Goal: Information Seeking & Learning: Learn about a topic

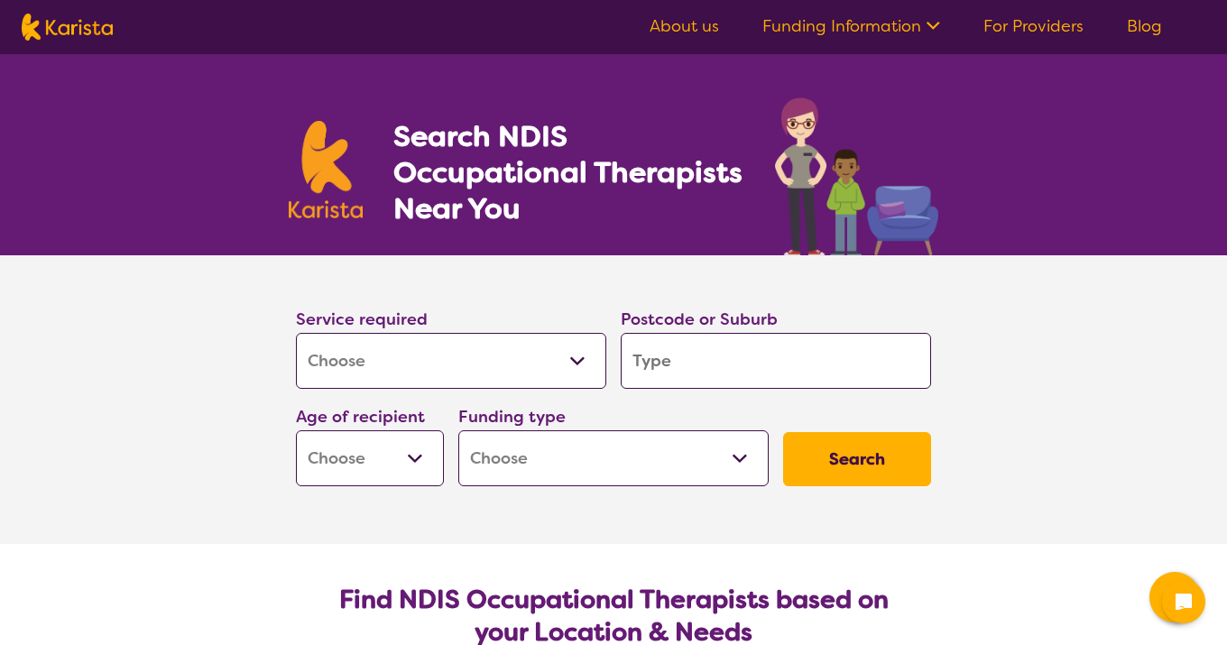
select select "[MEDICAL_DATA]"
click at [766, 367] on input "search" at bounding box center [776, 361] width 310 height 56
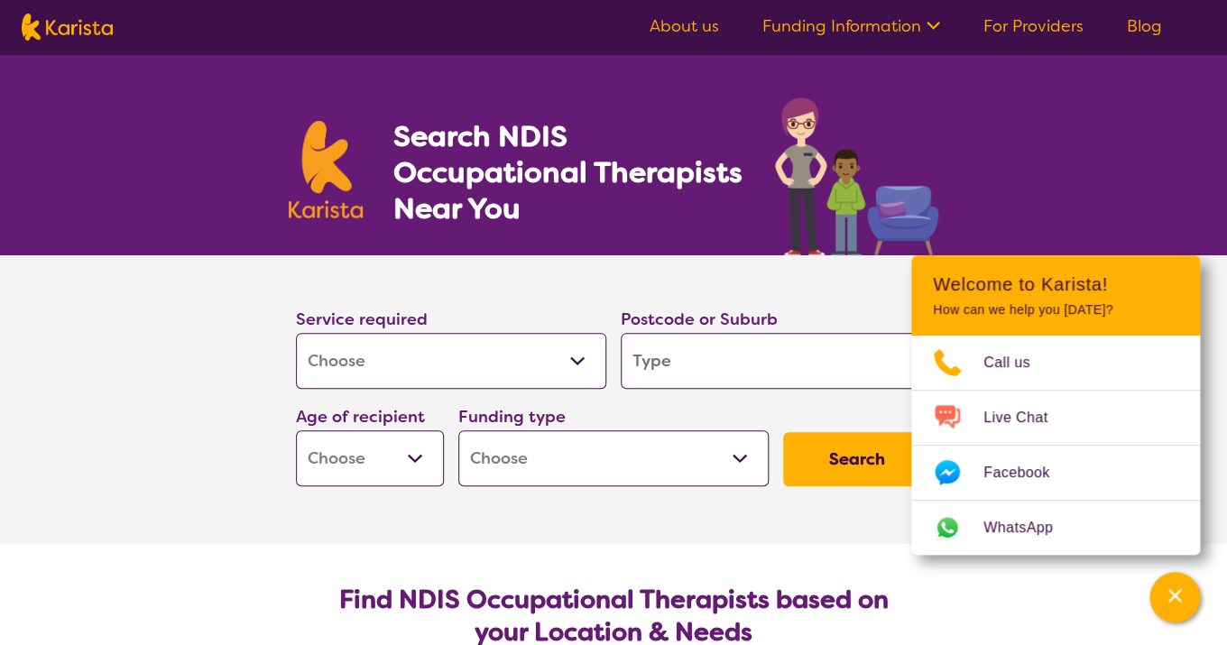
type input "s"
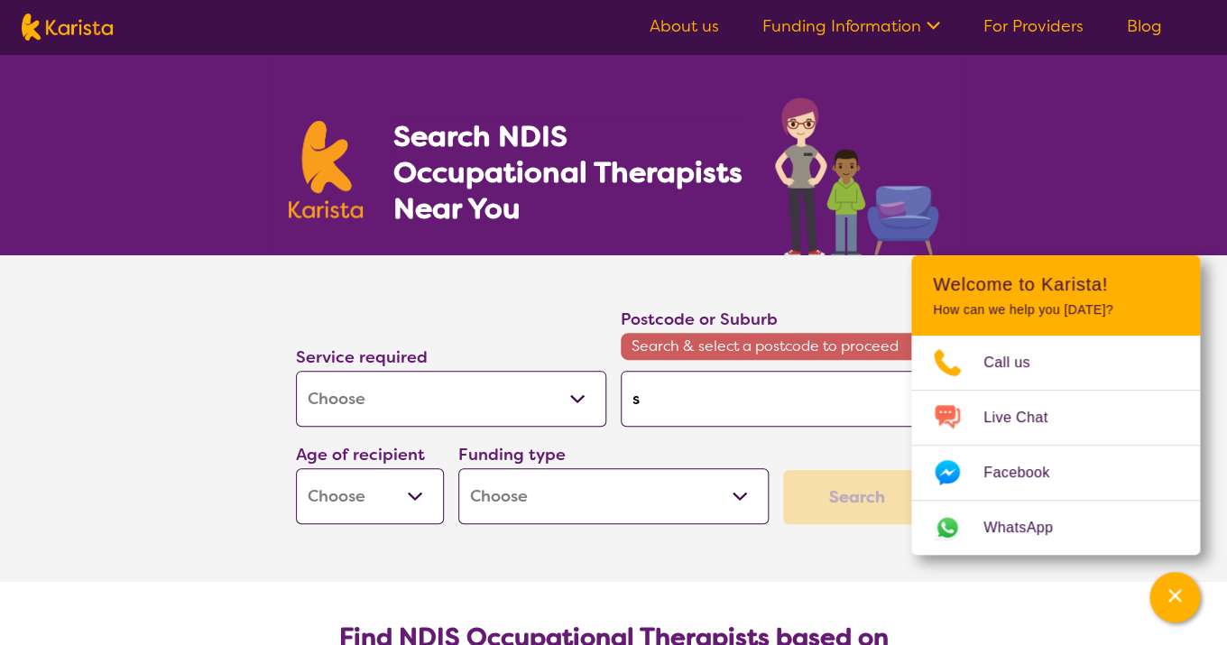
type input "se"
type input "sey"
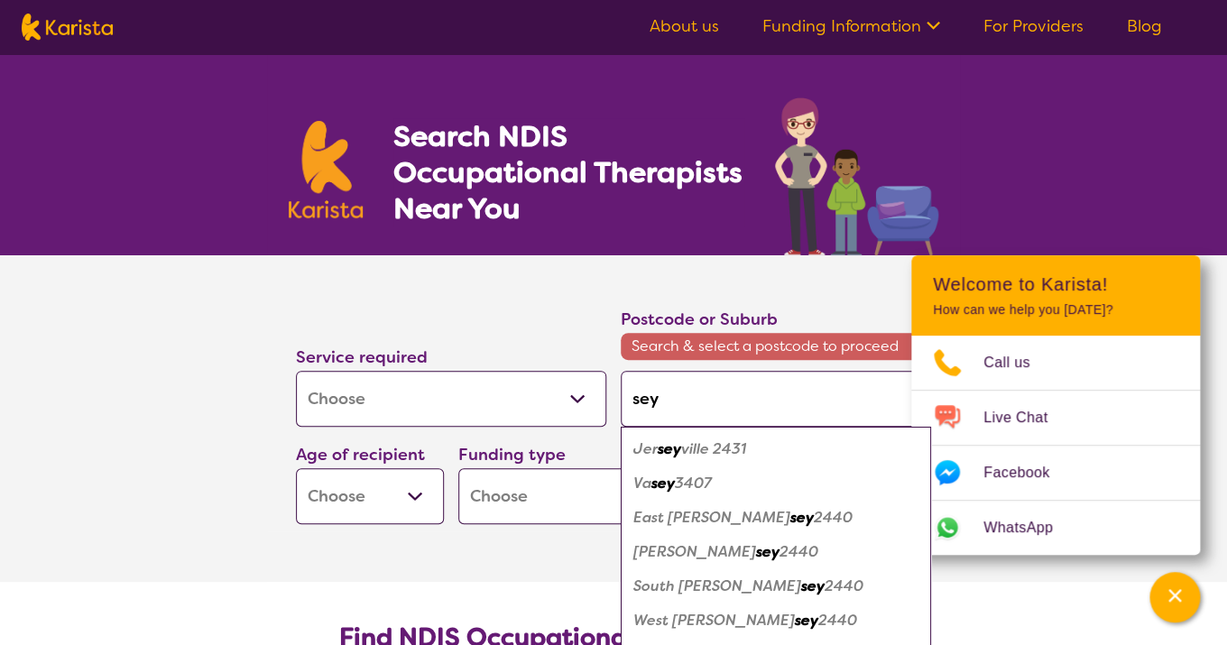
type input "seym"
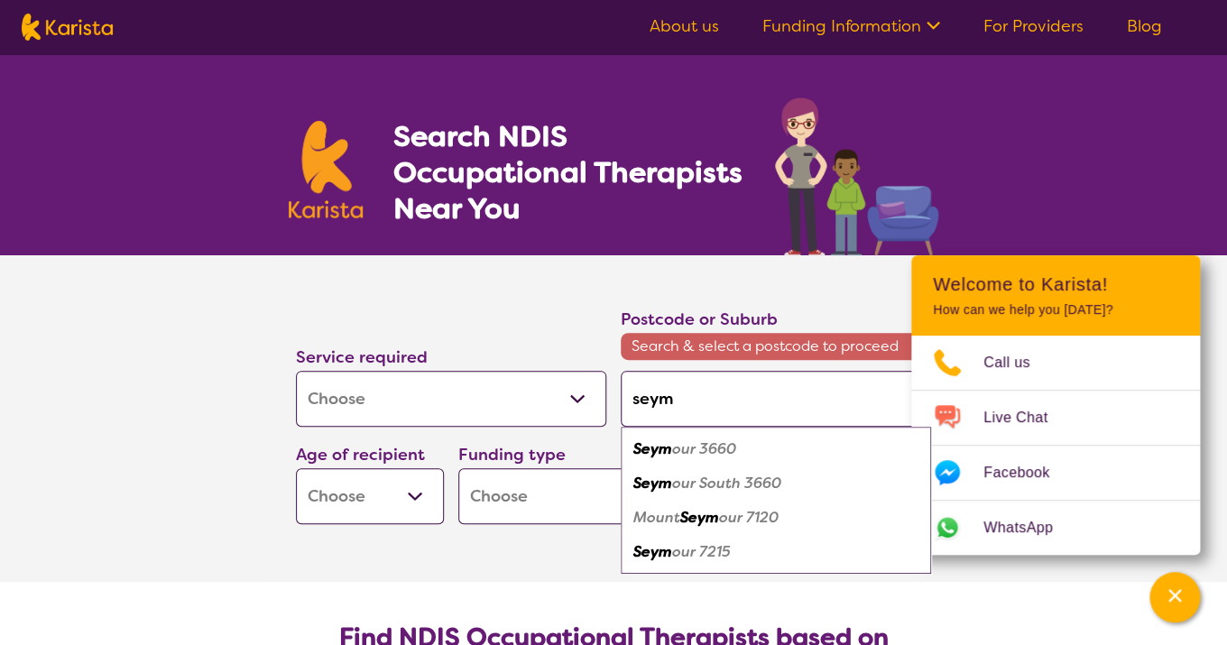
click at [736, 448] on em "our 3660" at bounding box center [704, 448] width 64 height 19
type input "3660"
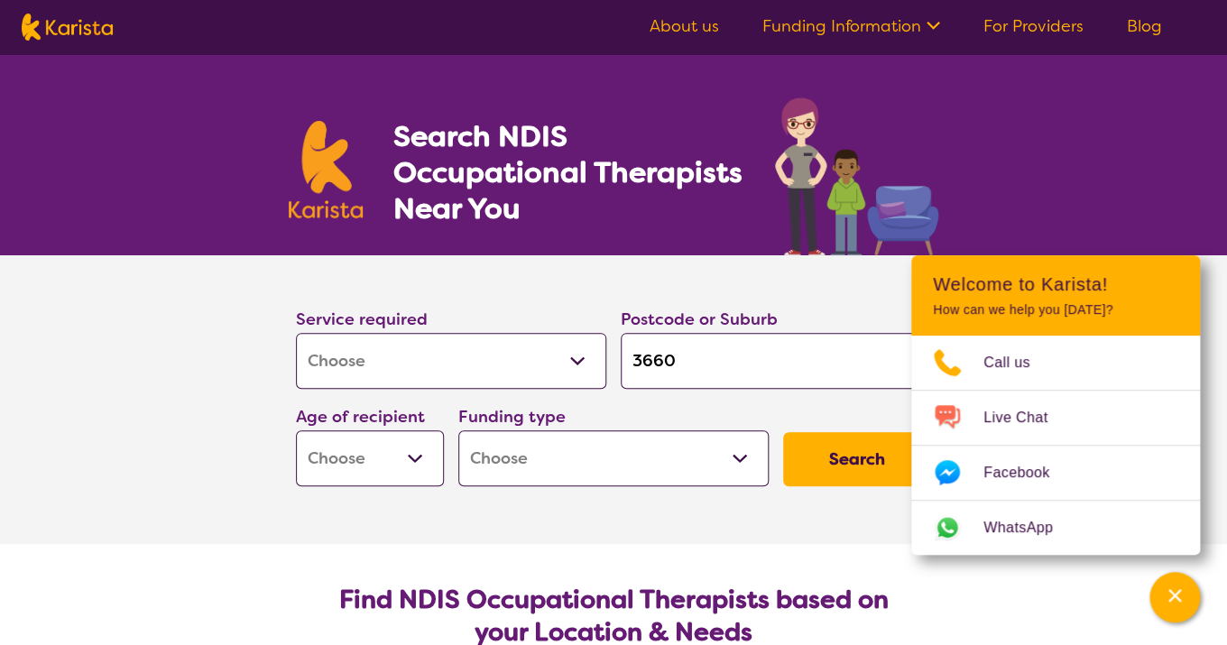
select select "AS"
click option "Adolescent - 12 to 17" at bounding box center [0, 0] width 0 height 0
select select "AS"
select select "NDIS"
click option "National Disability Insurance Scheme (NDIS)" at bounding box center [0, 0] width 0 height 0
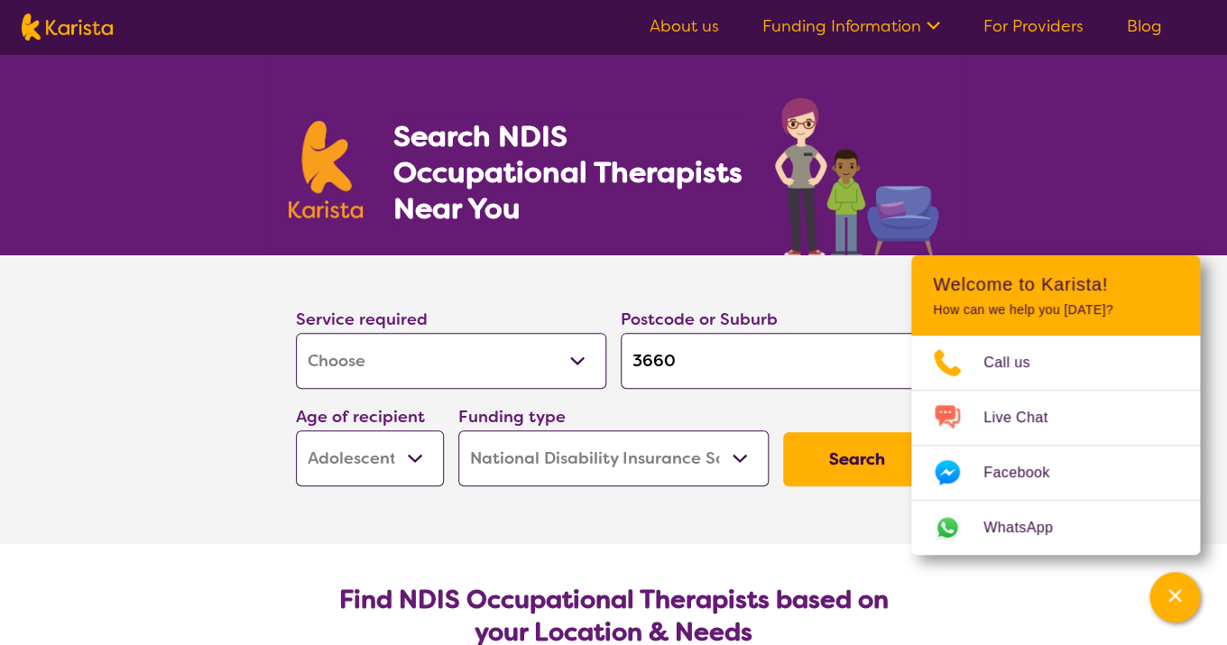
select select "NDIS"
click at [869, 457] on button "Search" at bounding box center [857, 459] width 148 height 54
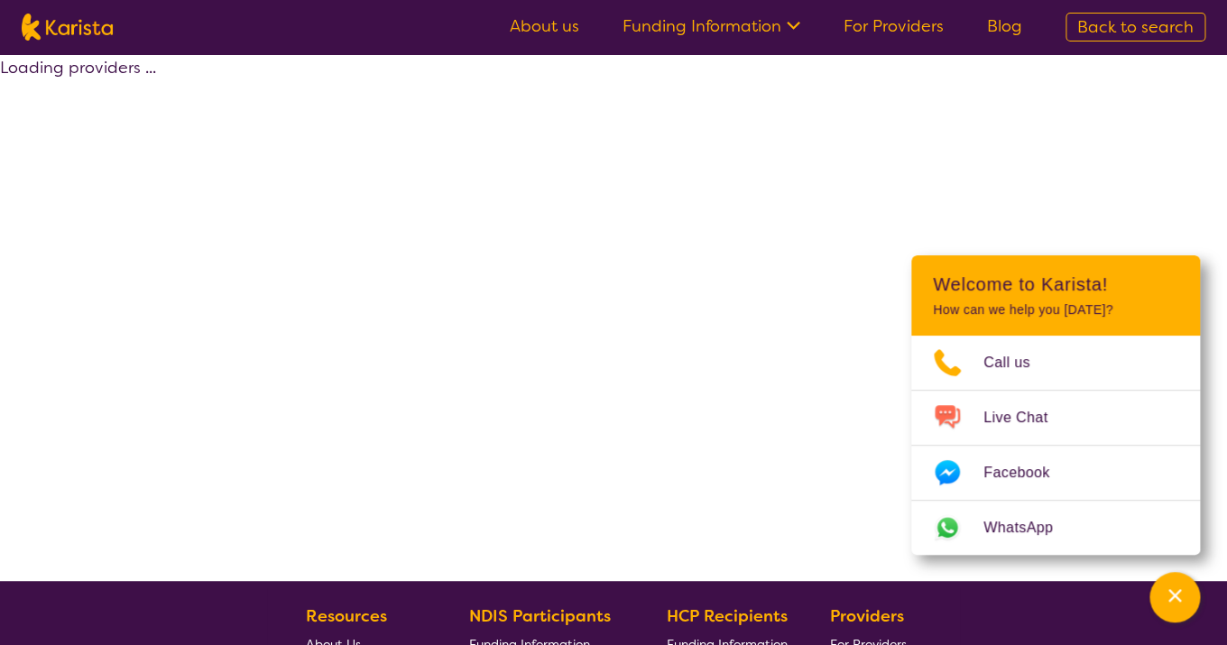
select select "by_score"
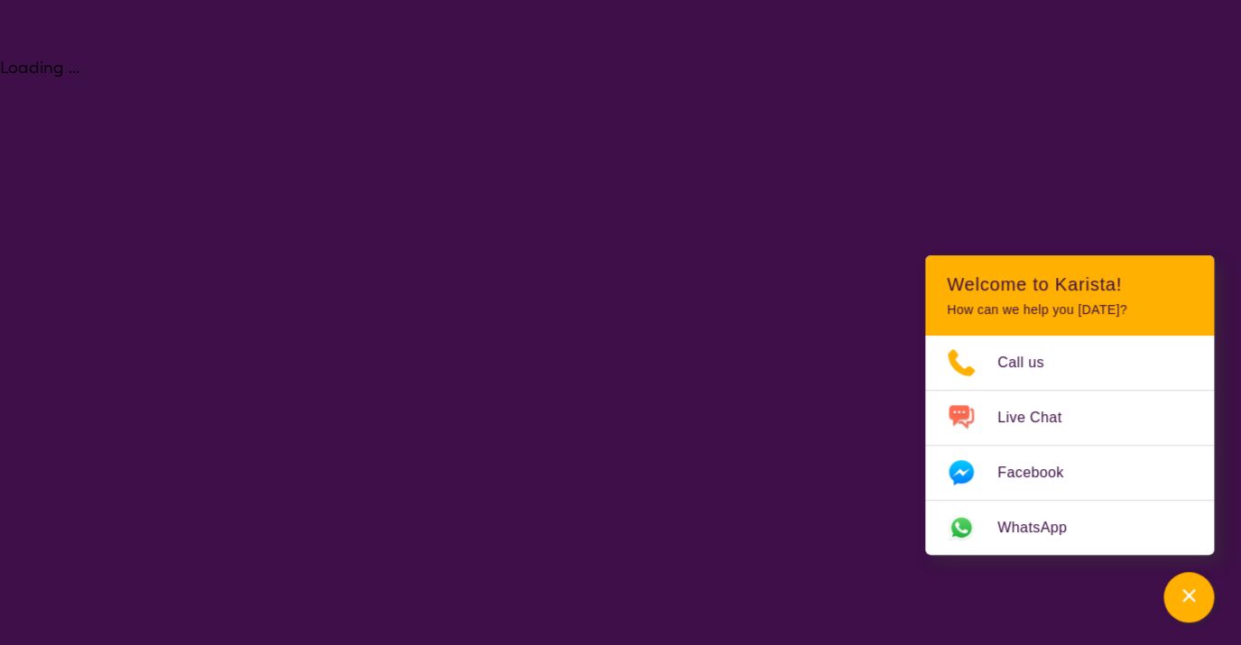
select select "[MEDICAL_DATA]"
select select "AS"
select select "NDIS"
select select "[MEDICAL_DATA]"
select select "AS"
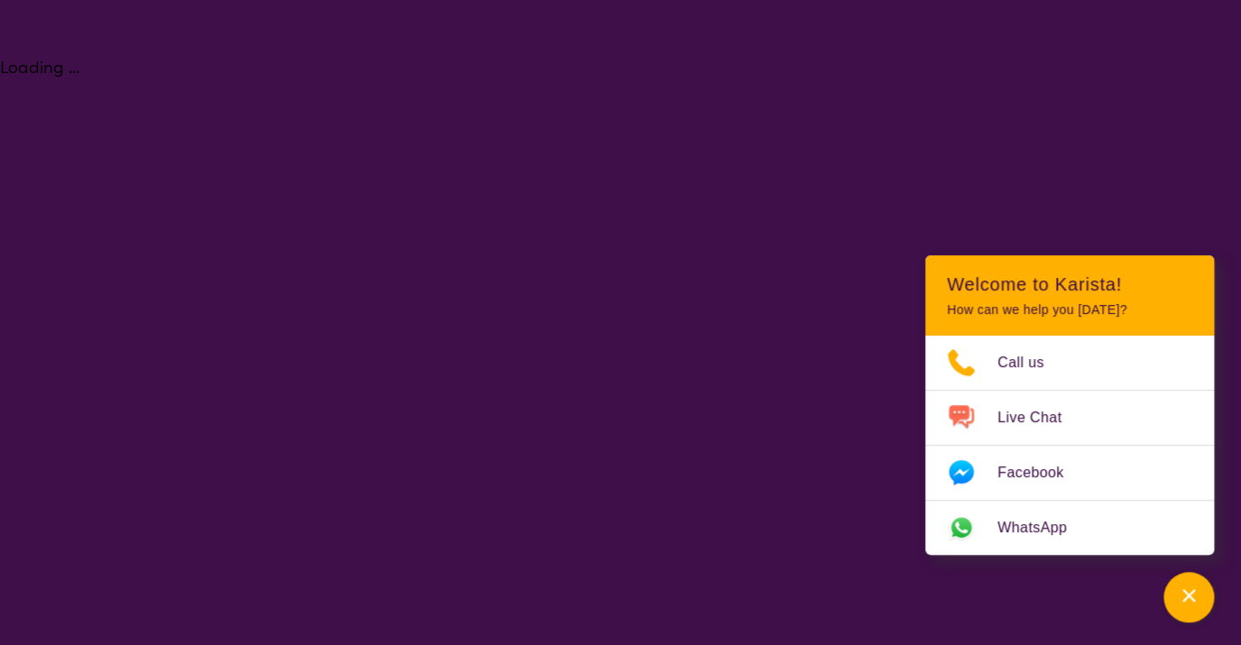
select select "NDIS"
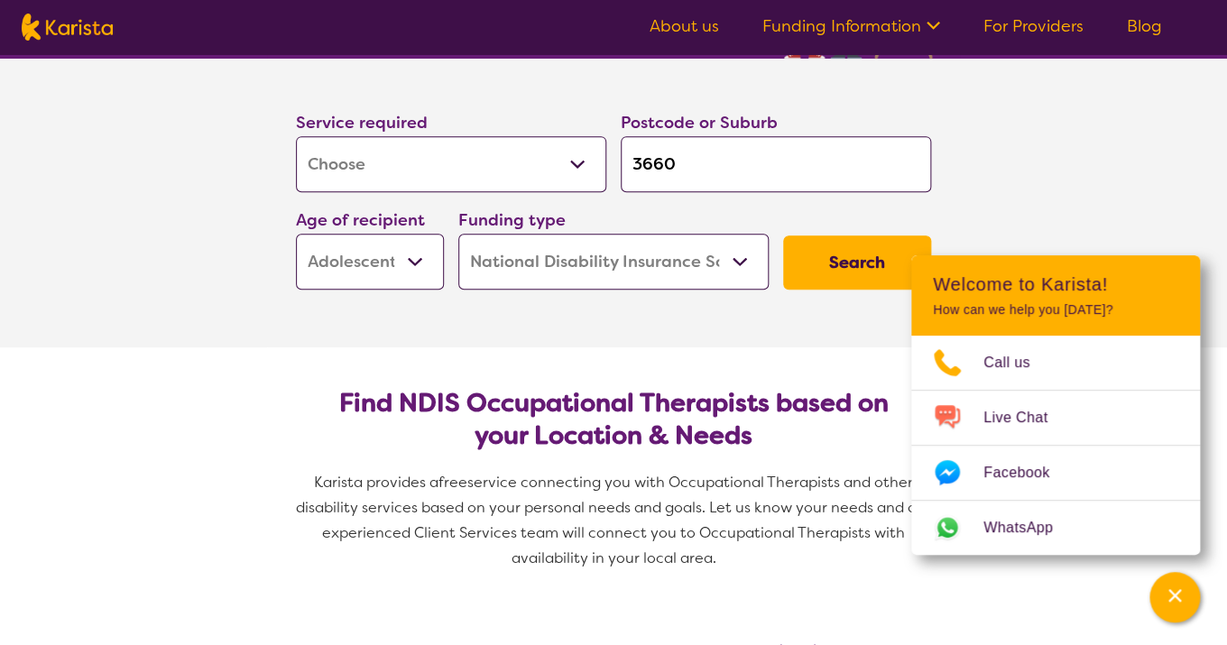
scroll to position [201, 0]
